Goal: Navigation & Orientation: Find specific page/section

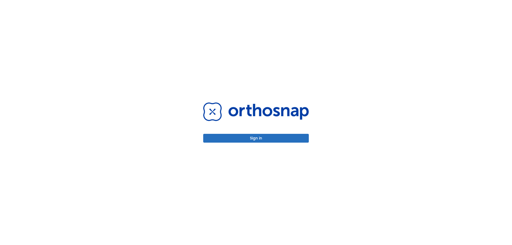
click at [270, 138] on button "Sign in" at bounding box center [256, 138] width 106 height 9
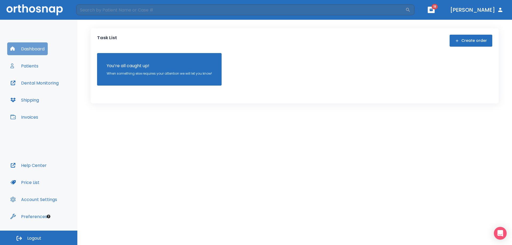
click at [16, 50] on button "Dashboard" at bounding box center [27, 48] width 41 height 13
click at [34, 66] on button "Patients" at bounding box center [24, 65] width 34 height 13
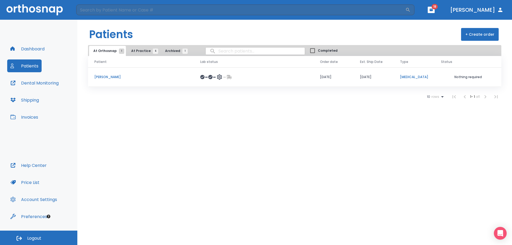
click at [33, 119] on button "Invoices" at bounding box center [24, 117] width 34 height 13
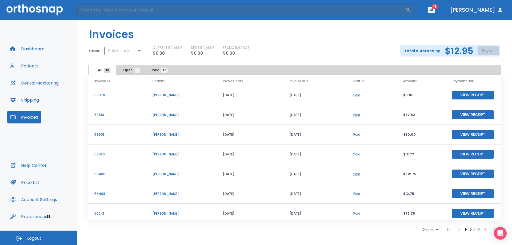
scroll to position [64, 0]
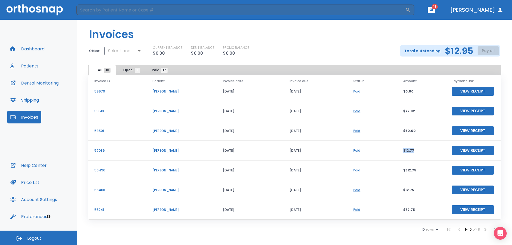
drag, startPoint x: 402, startPoint y: 151, endPoint x: 417, endPoint y: 148, distance: 15.8
click at [417, 148] on td "$12.77" at bounding box center [421, 151] width 49 height 20
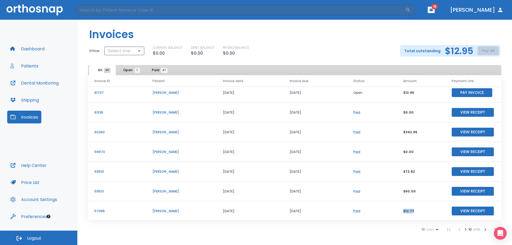
scroll to position [0, 0]
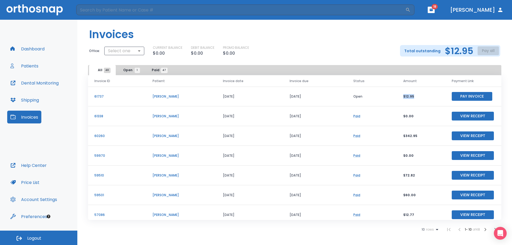
drag, startPoint x: 401, startPoint y: 97, endPoint x: 412, endPoint y: 94, distance: 12.0
click at [412, 94] on td "$12.95" at bounding box center [421, 97] width 49 height 20
click at [416, 97] on p "$12.95" at bounding box center [421, 96] width 36 height 5
click at [163, 95] on p "[PERSON_NAME]" at bounding box center [181, 96] width 58 height 5
click at [32, 98] on button "Shipping" at bounding box center [24, 100] width 35 height 13
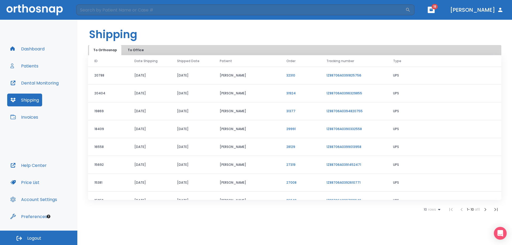
click at [30, 68] on button "Patients" at bounding box center [24, 65] width 34 height 13
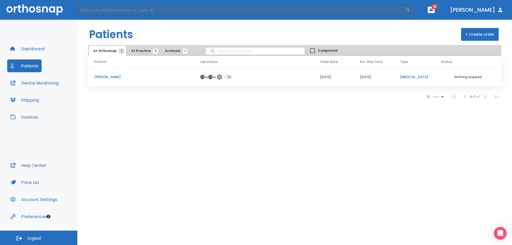
click at [116, 74] on td "[PERSON_NAME]" at bounding box center [141, 76] width 106 height 19
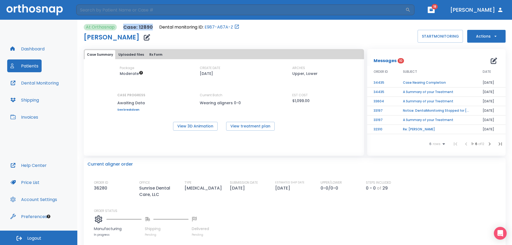
drag, startPoint x: 153, startPoint y: 27, endPoint x: 124, endPoint y: 26, distance: 29.3
click at [124, 26] on div "At Orthosnap Case: 12890 Dental monitoring ID: E987-A67A-Z" at bounding box center [162, 27] width 156 height 6
click at [36, 47] on button "Dashboard" at bounding box center [27, 48] width 41 height 13
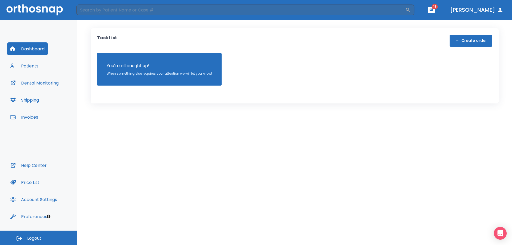
click at [35, 68] on button "Patients" at bounding box center [24, 65] width 34 height 13
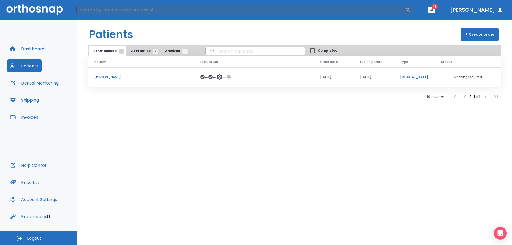
click at [35, 48] on button "Dashboard" at bounding box center [27, 48] width 41 height 13
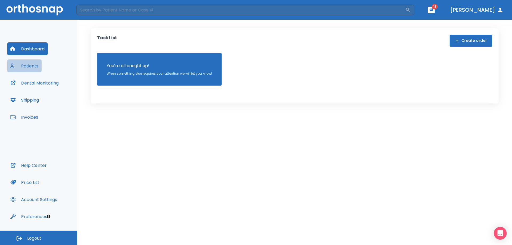
click at [34, 68] on button "Patients" at bounding box center [24, 65] width 34 height 13
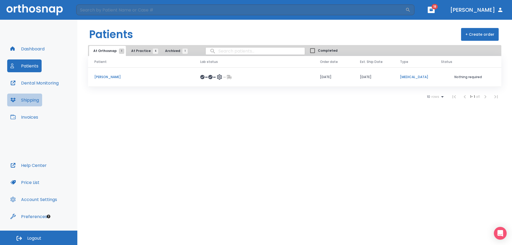
click at [34, 98] on button "Shipping" at bounding box center [24, 100] width 35 height 13
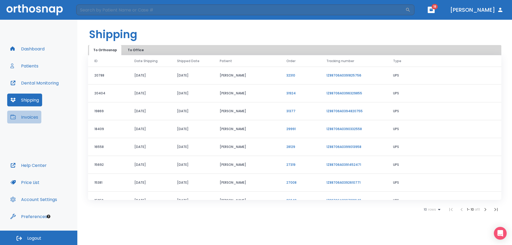
click at [35, 117] on button "Invoices" at bounding box center [24, 117] width 34 height 13
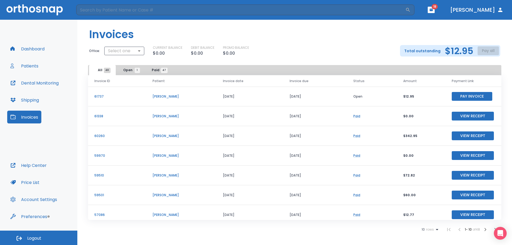
click at [490, 11] on button "[PERSON_NAME]" at bounding box center [477, 10] width 58 height 10
